Goal: Task Accomplishment & Management: Manage account settings

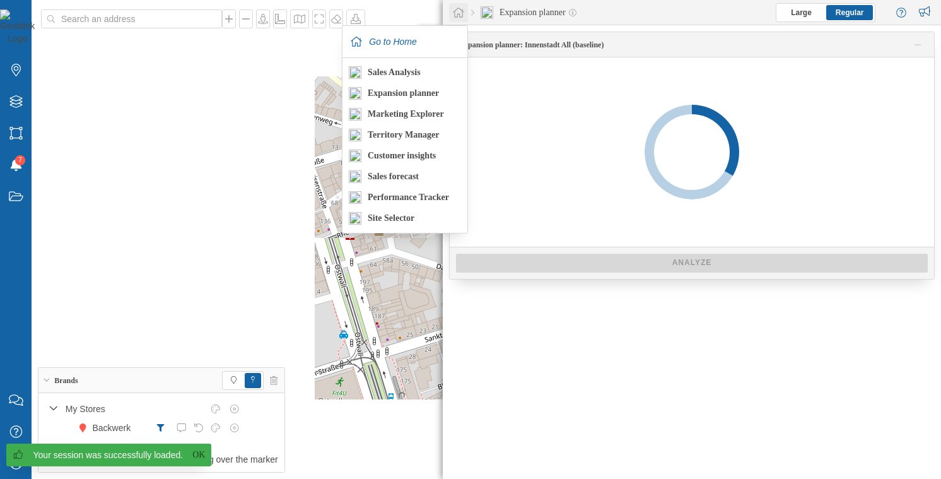
click at [457, 13] on icon at bounding box center [458, 13] width 11 height 10
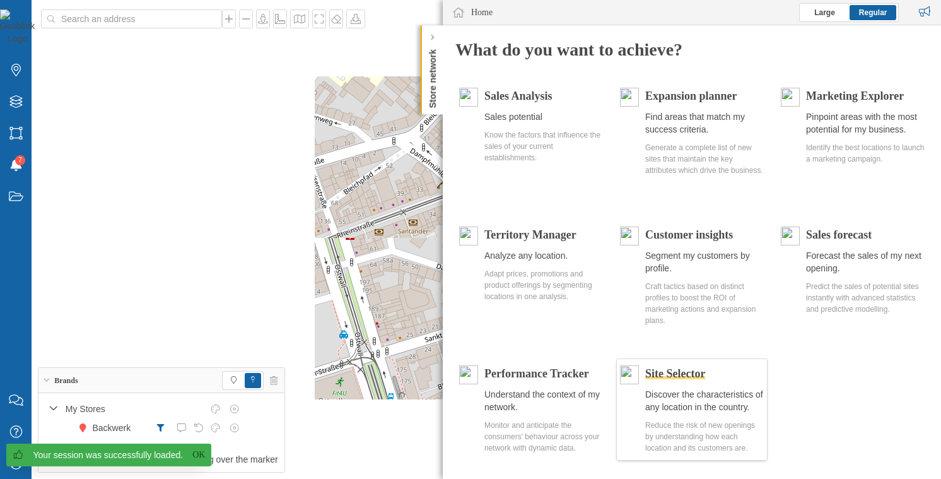
click at [685, 363] on div "Site Selector Discover the characteristics of any location in the country. Redu…" at bounding box center [691, 409] width 151 height 102
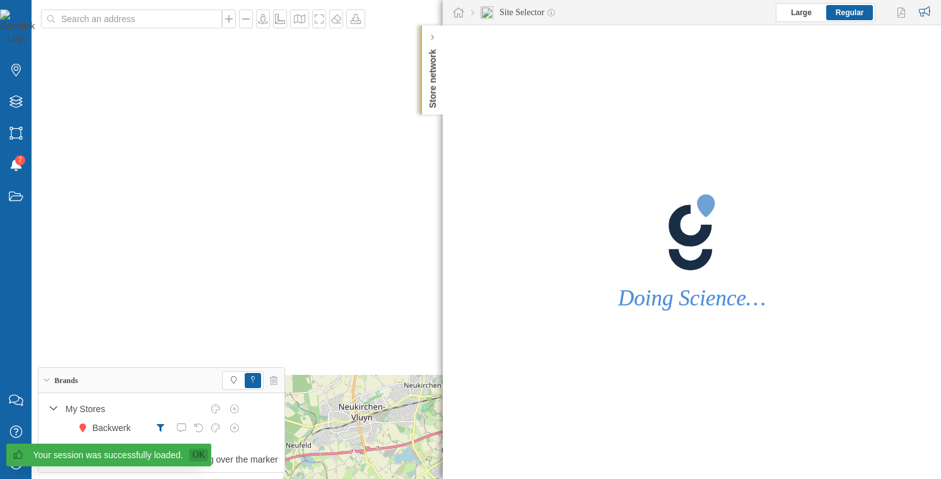
click at [192, 457] on link "Ok" at bounding box center [198, 455] width 19 height 13
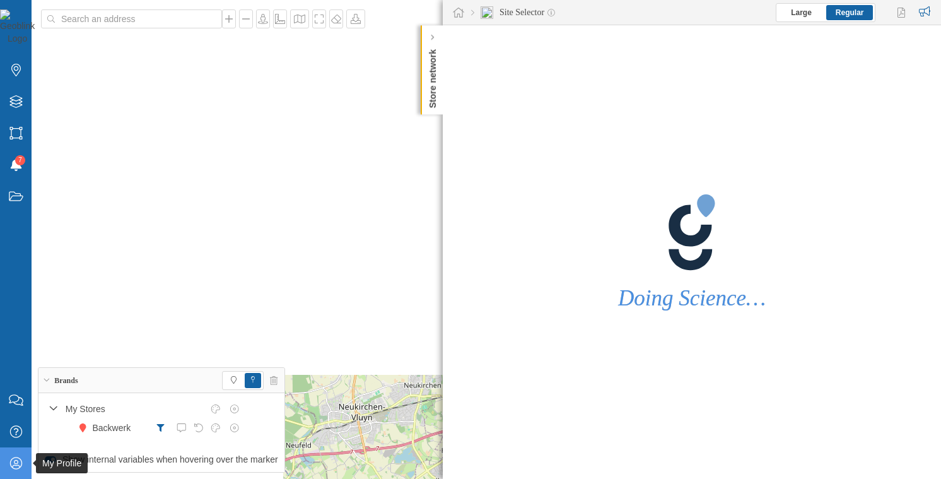
click at [21, 459] on icon "My Profile" at bounding box center [16, 463] width 16 height 13
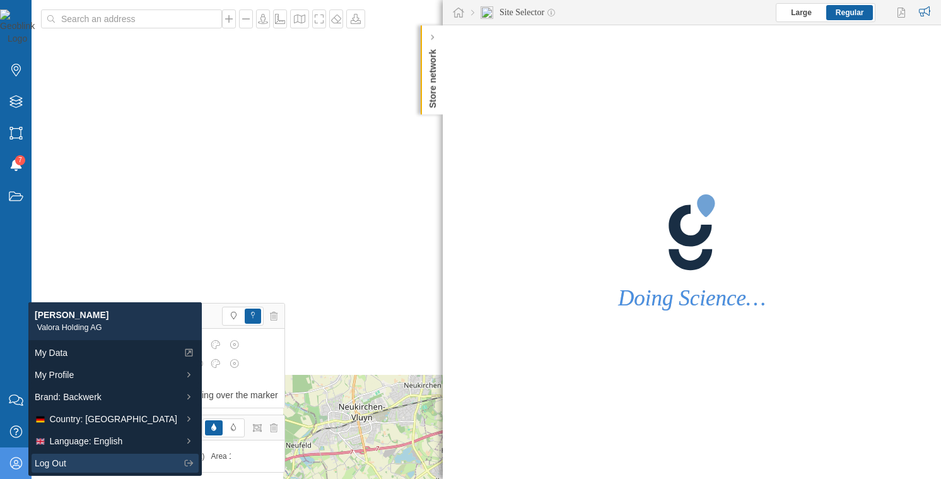
click at [61, 463] on span "Log Out" at bounding box center [51, 463] width 32 height 13
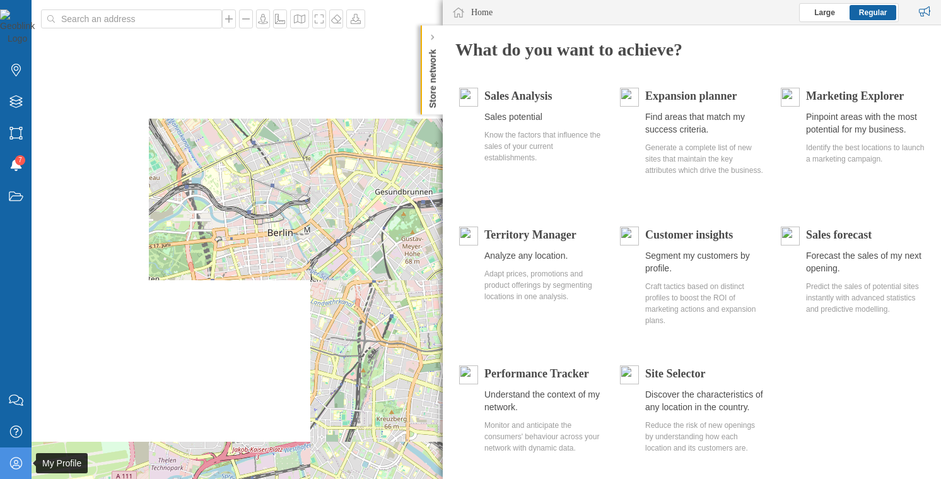
click at [18, 461] on icon "My Profile" at bounding box center [16, 463] width 16 height 13
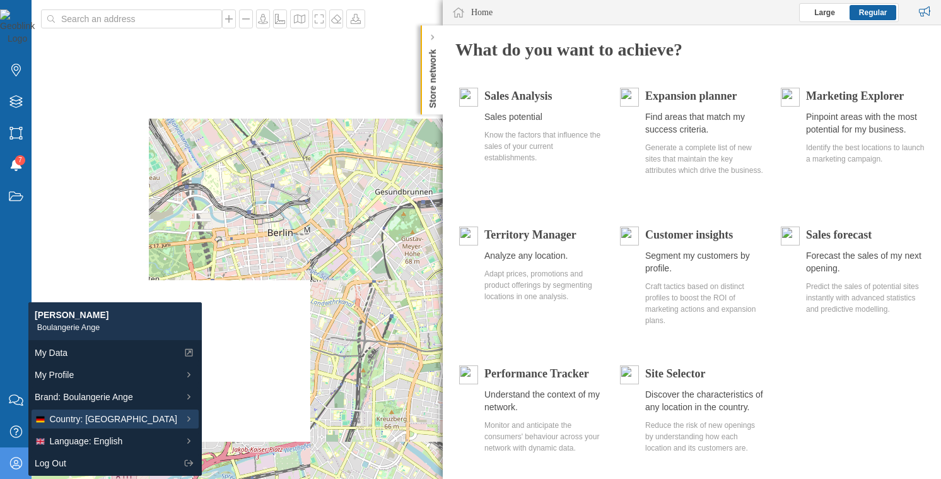
click at [97, 425] on span "Country: [GEOGRAPHIC_DATA]" at bounding box center [113, 419] width 128 height 13
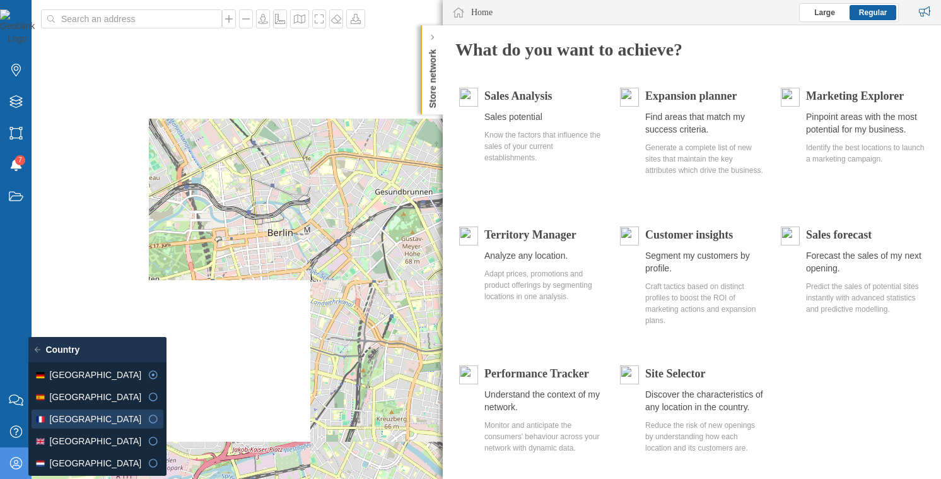
click at [104, 414] on div "[GEOGRAPHIC_DATA]" at bounding box center [88, 419] width 107 height 13
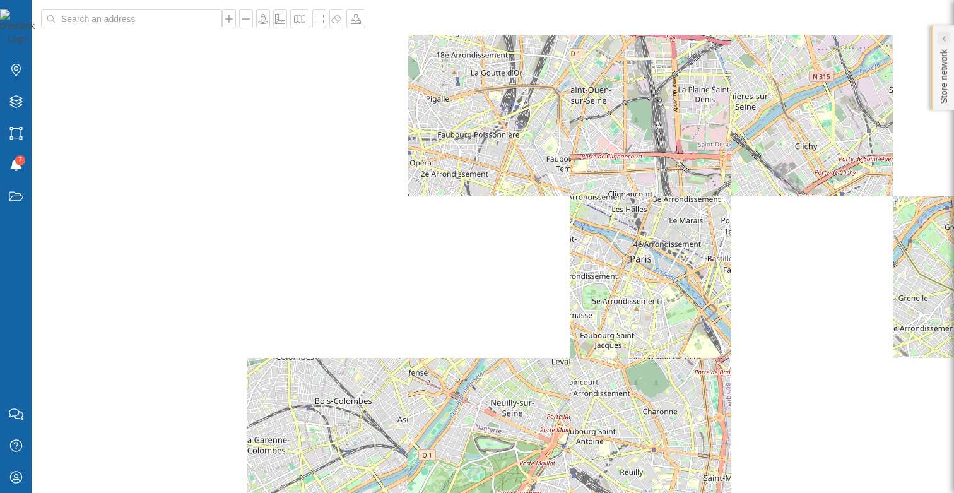
click at [941, 38] on icon at bounding box center [943, 38] width 4 height 6
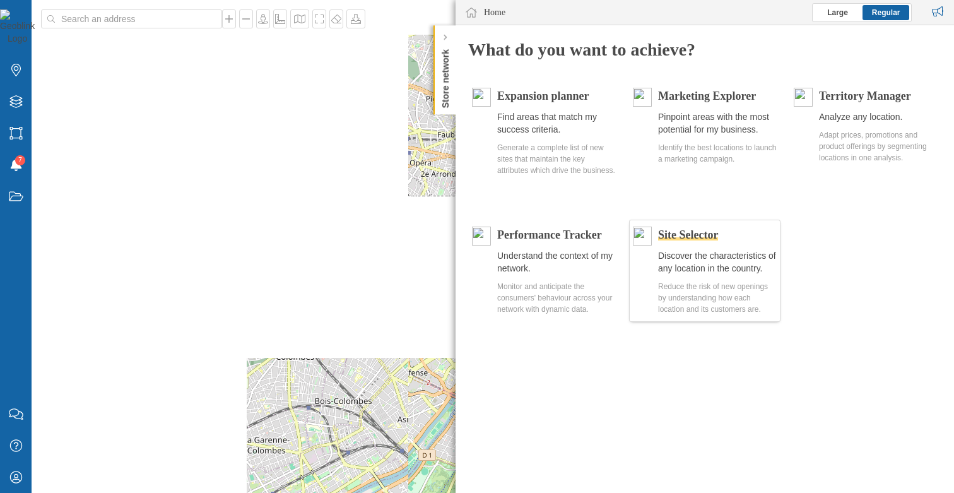
click at [718, 230] on span "Site Selector" at bounding box center [688, 234] width 60 height 13
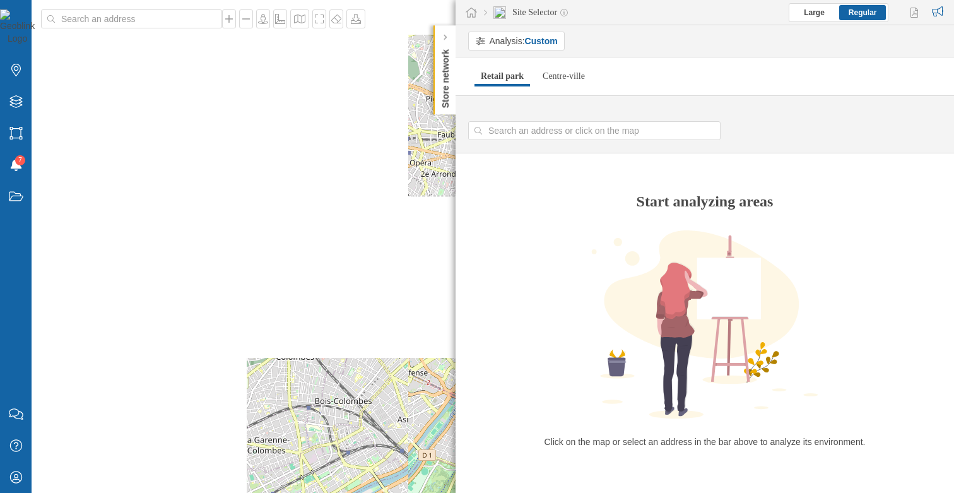
click at [364, 285] on div "© Mapbox © OpenStreetMap Improve this map" at bounding box center [477, 246] width 954 height 493
type input "[STREET_ADDRESS]"
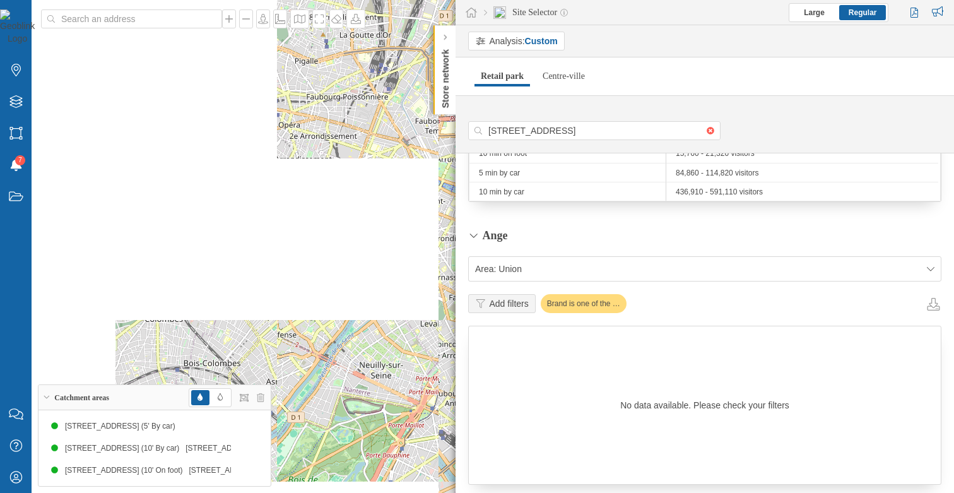
scroll to position [709, 0]
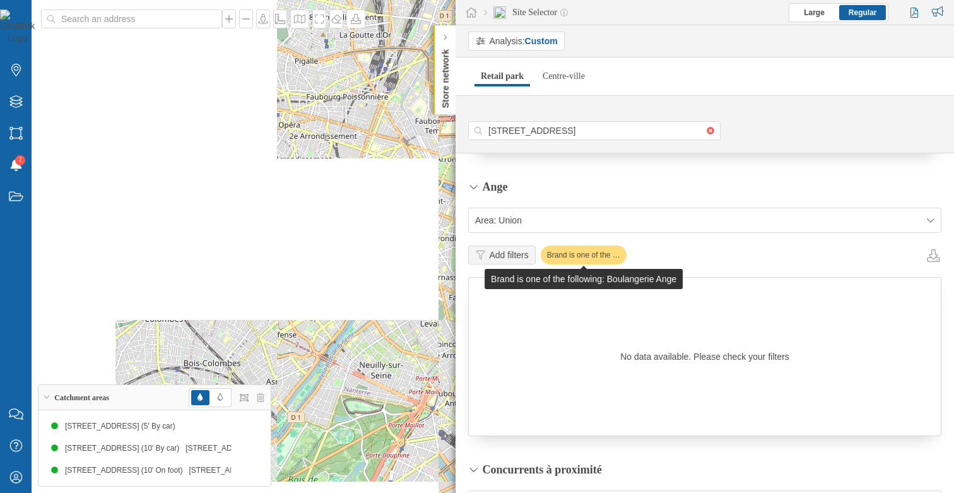
click at [602, 253] on div "Brand is one of the …" at bounding box center [584, 254] width 86 height 19
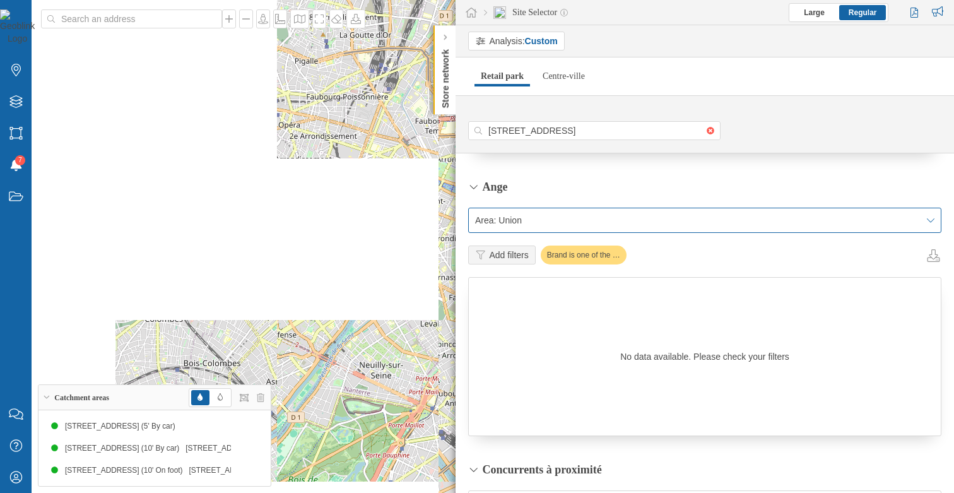
click at [523, 224] on span "Area: Union" at bounding box center [697, 220] width 445 height 13
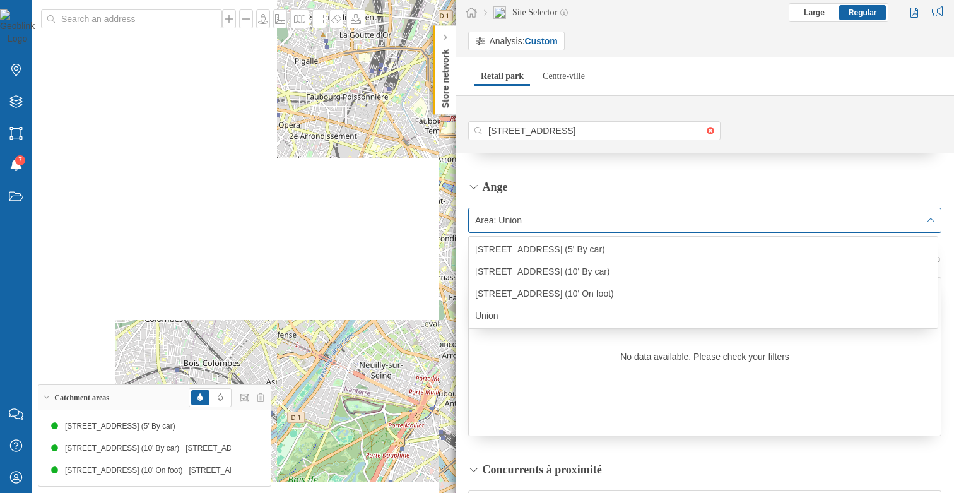
click at [523, 224] on span "Area: Union" at bounding box center [697, 220] width 445 height 13
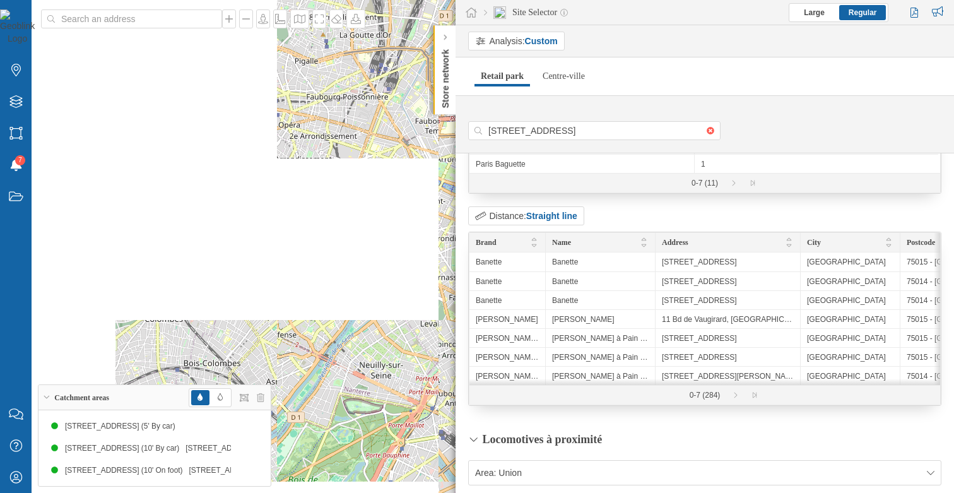
scroll to position [1742, 0]
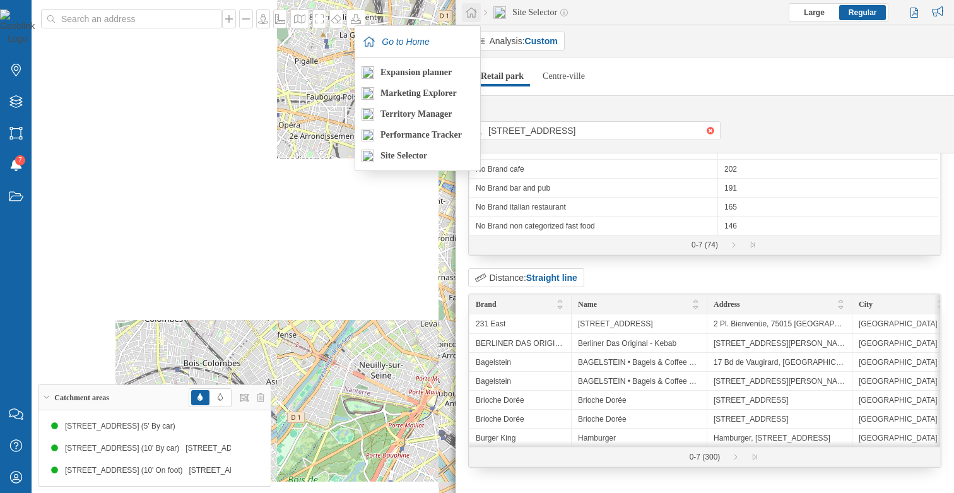
click at [474, 16] on icon at bounding box center [471, 13] width 11 height 10
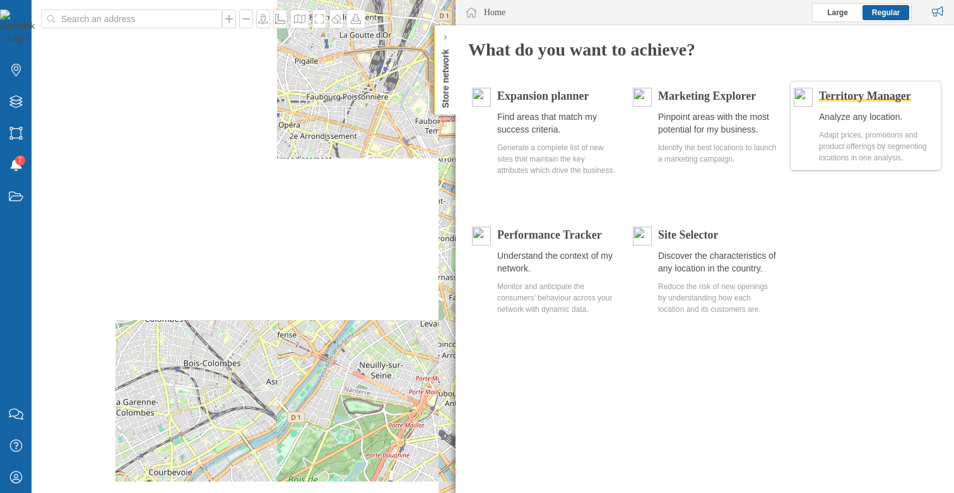
click at [846, 109] on div "Territory Manager Analyze any location. Adapt prices, promotions and product of…" at bounding box center [878, 126] width 119 height 76
